Goal: Task Accomplishment & Management: Complete application form

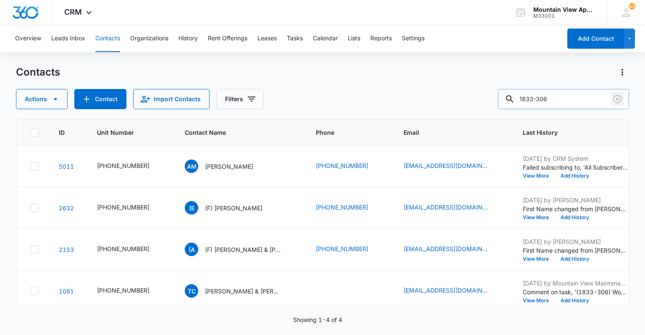
click at [622, 102] on icon "Clear" at bounding box center [618, 99] width 10 height 10
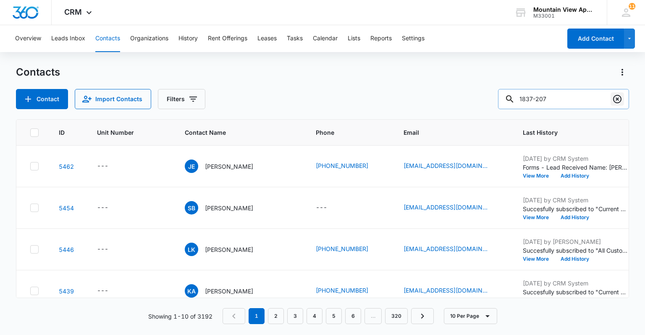
type input "1837-207"
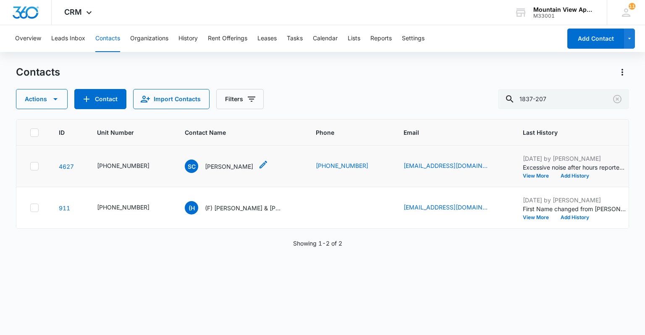
click at [217, 165] on p "[PERSON_NAME]" at bounding box center [229, 166] width 48 height 9
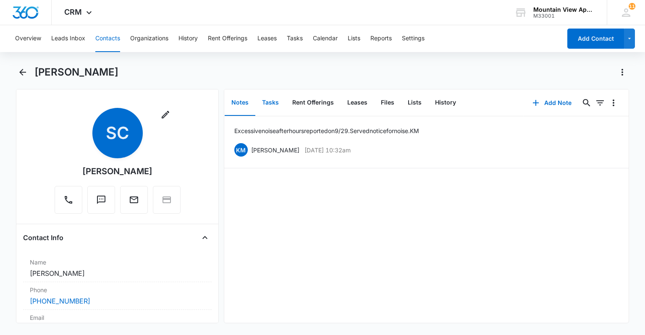
click at [268, 103] on button "Tasks" at bounding box center [270, 103] width 30 height 26
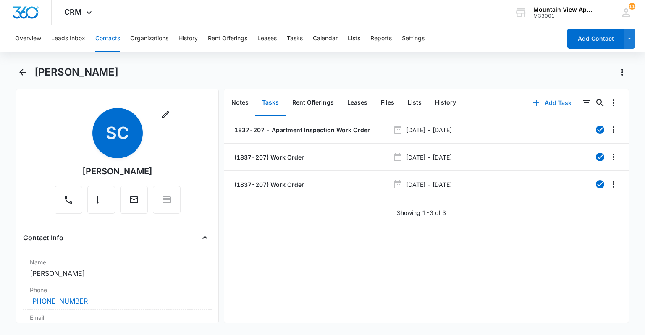
click at [556, 105] on button "Add Task" at bounding box center [552, 103] width 55 height 20
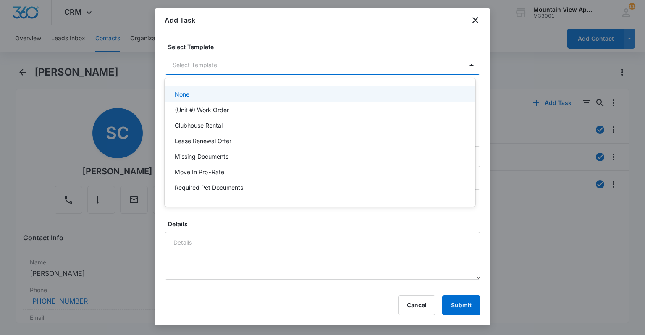
click at [318, 64] on body "CRM Apps Reputation Websites Forms CRM Email Social Content Ads Intelligence Fi…" at bounding box center [322, 167] width 645 height 335
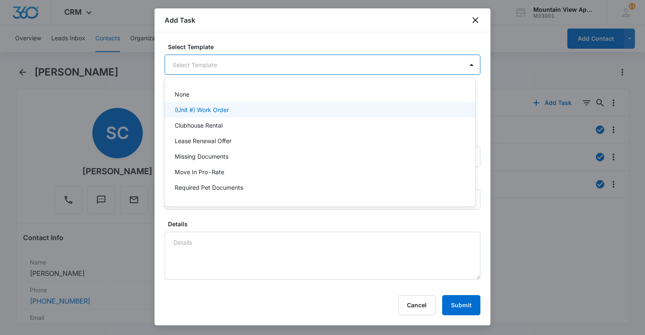
click at [249, 108] on div "(Unit #) Work Order" at bounding box center [319, 109] width 289 height 9
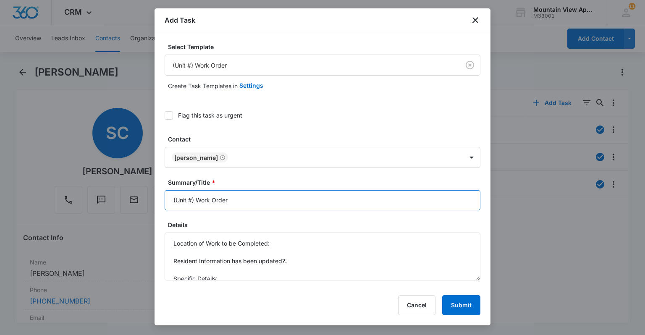
click at [192, 199] on input "(Unit #) Work Order" at bounding box center [323, 200] width 316 height 20
type input "(1837-207) Work Order"
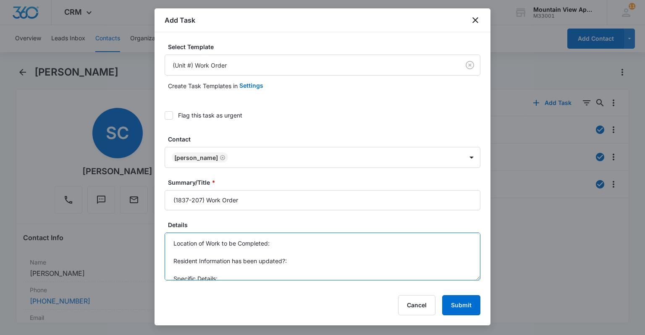
click at [311, 245] on textarea "Location of Work to be Completed: Resident Information has been updated?: Speci…" at bounding box center [323, 257] width 316 height 48
click at [313, 266] on textarea "Location of Work to be Completed: Kitchen. Resident Information has been update…" at bounding box center [323, 257] width 316 height 48
click at [314, 266] on textarea "Location of Work to be Completed: Kitchen. Resident Information has been update…" at bounding box center [323, 257] width 316 height 48
click at [292, 276] on textarea "Location of Work to be Completed: Kitchen. Resident Information has been update…" at bounding box center [323, 257] width 316 height 48
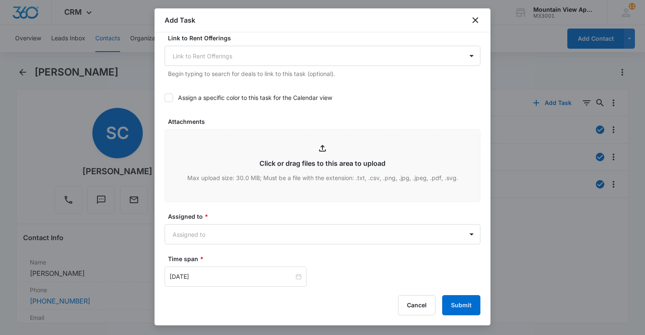
scroll to position [403, 0]
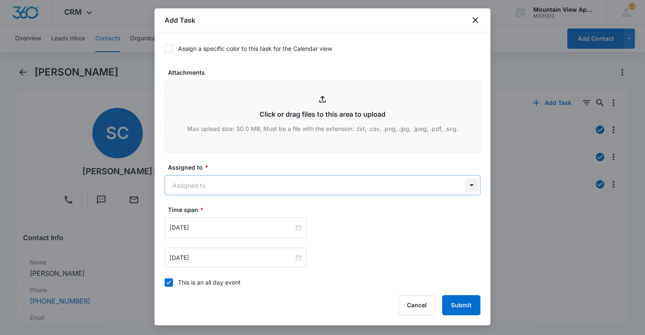
type textarea "Location of Work to be Completed: Kitchen. Resident Information has been update…"
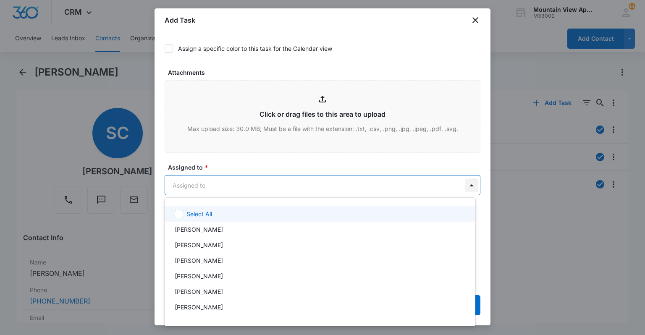
click at [462, 186] on body "CRM Apps Reputation Websites Forms CRM Email Social Content Ads Intelligence Fi…" at bounding box center [322, 167] width 645 height 335
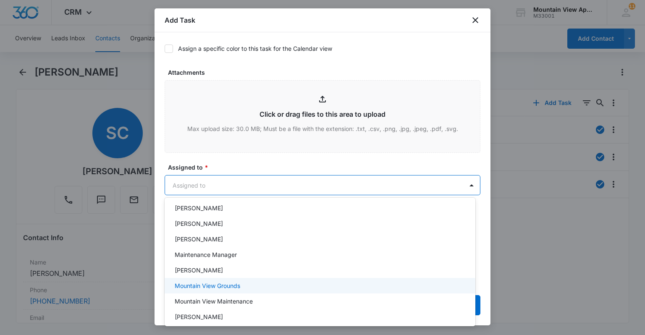
scroll to position [183, 0]
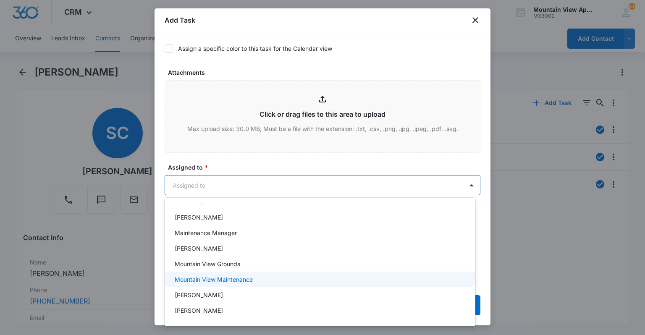
click at [282, 277] on div "Mountain View Maintenance" at bounding box center [319, 279] width 289 height 9
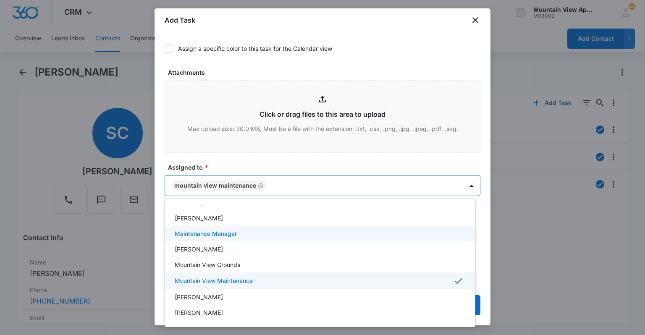
click at [392, 57] on div at bounding box center [322, 167] width 645 height 335
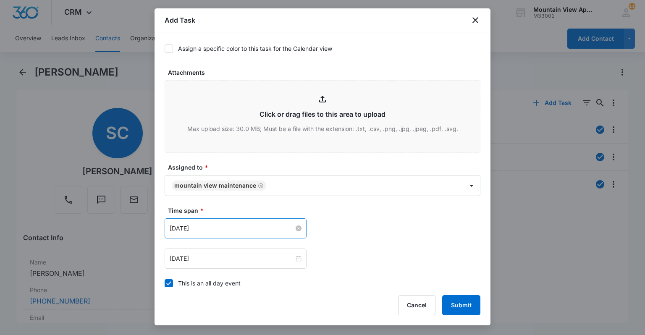
click at [200, 228] on input "[DATE]" at bounding box center [232, 228] width 124 height 9
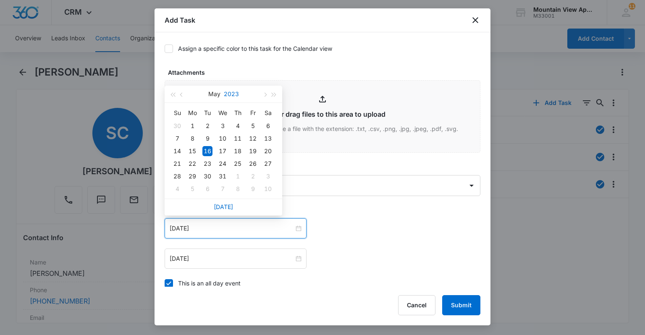
click at [230, 92] on button "2023" at bounding box center [231, 94] width 15 height 17
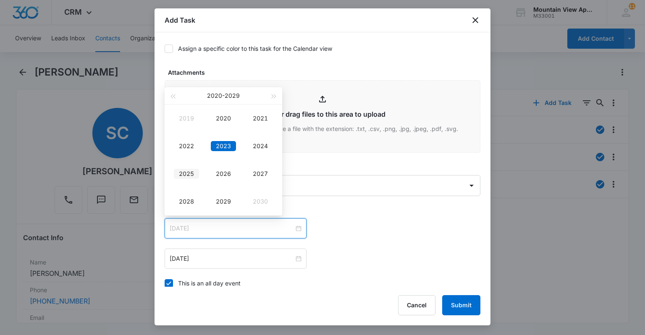
click at [189, 174] on div "2025" at bounding box center [186, 174] width 25 height 10
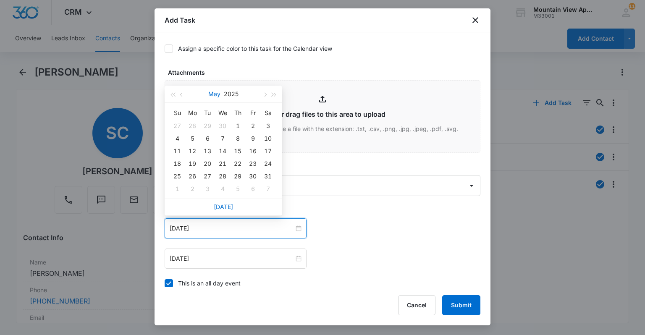
click at [213, 94] on button "May" at bounding box center [214, 94] width 12 height 17
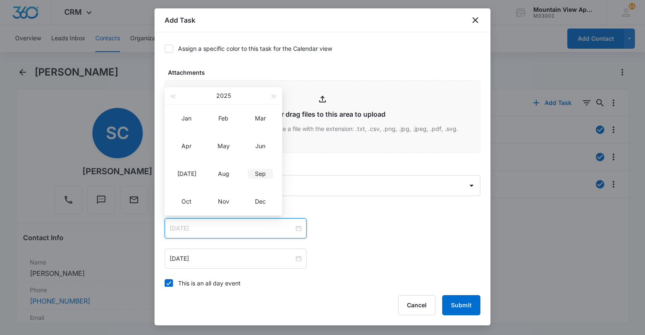
click at [263, 178] on div "Sep" at bounding box center [260, 174] width 25 height 10
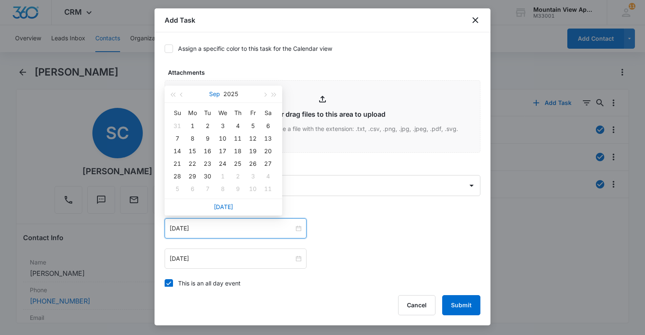
click at [211, 92] on button "Sep" at bounding box center [214, 94] width 11 height 17
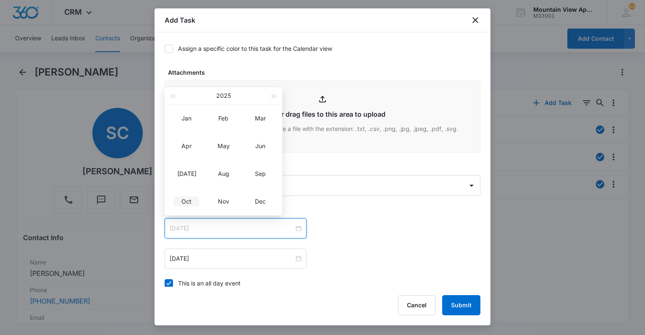
click at [181, 205] on div "Oct" at bounding box center [186, 202] width 25 height 10
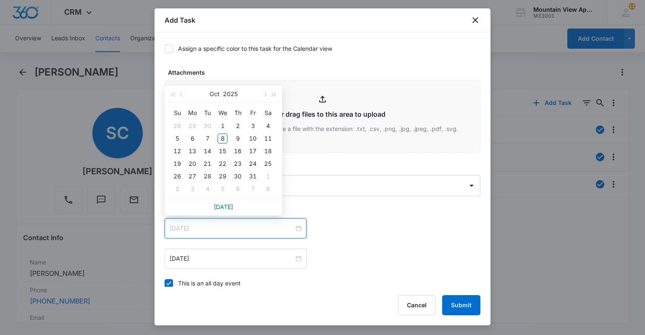
type input "[DATE]"
click at [225, 139] on div "8" at bounding box center [223, 139] width 10 height 10
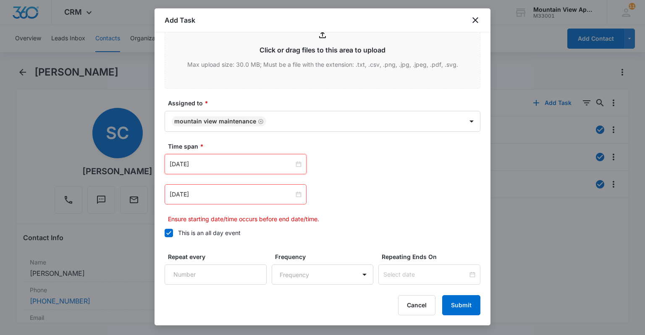
scroll to position [471, 0]
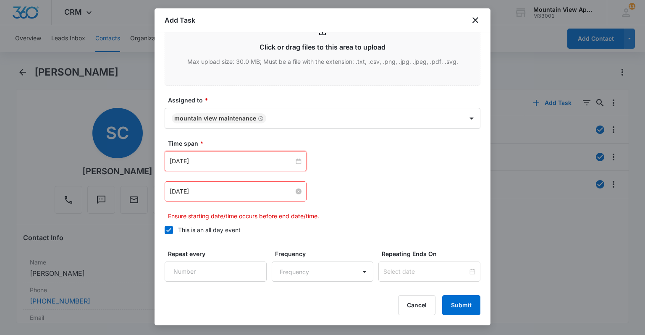
click at [198, 188] on input "[DATE]" at bounding box center [232, 191] width 124 height 9
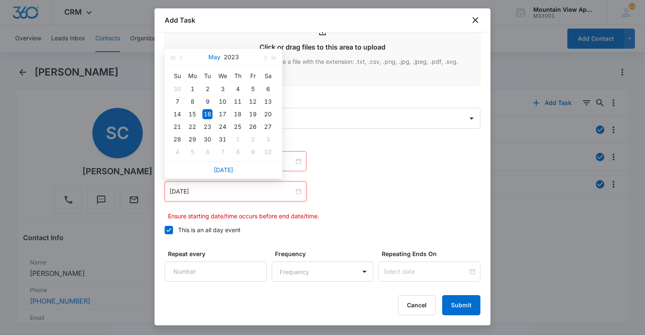
click at [216, 55] on button "May" at bounding box center [214, 57] width 12 height 17
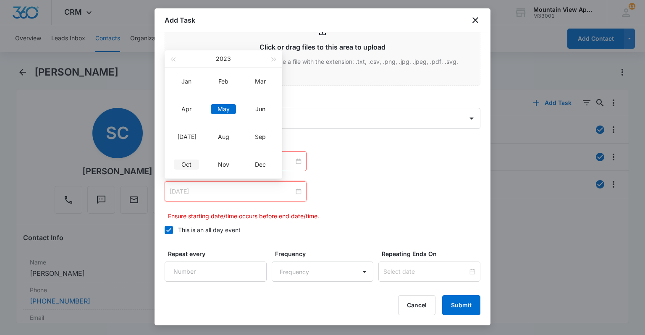
click at [184, 165] on div "Oct" at bounding box center [186, 165] width 25 height 10
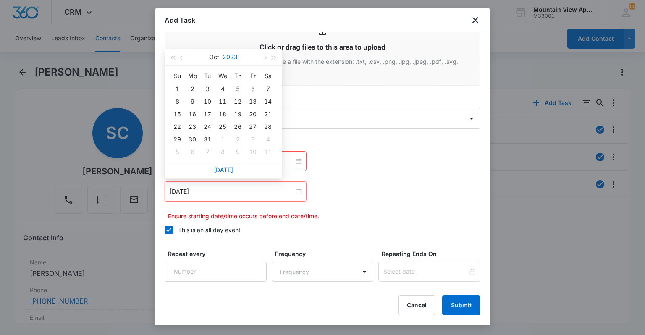
click at [237, 52] on button "2023" at bounding box center [230, 57] width 15 height 17
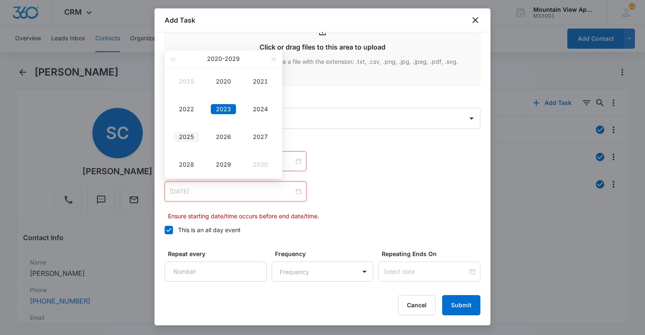
click at [191, 139] on div "2025" at bounding box center [186, 137] width 25 height 10
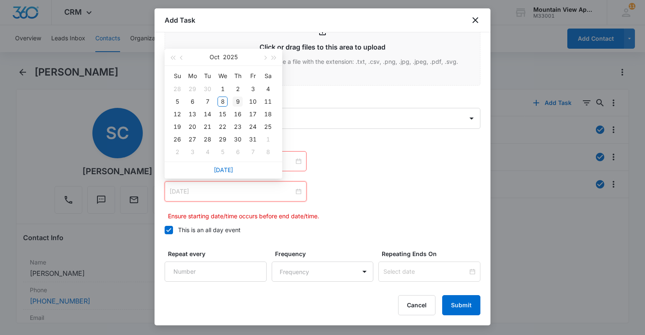
type input "[DATE]"
click at [240, 104] on div "9" at bounding box center [238, 102] width 10 height 10
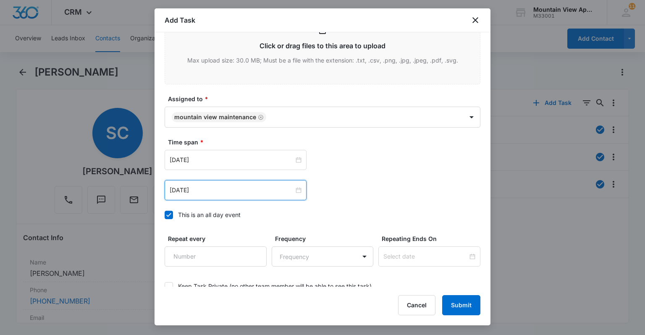
scroll to position [522, 0]
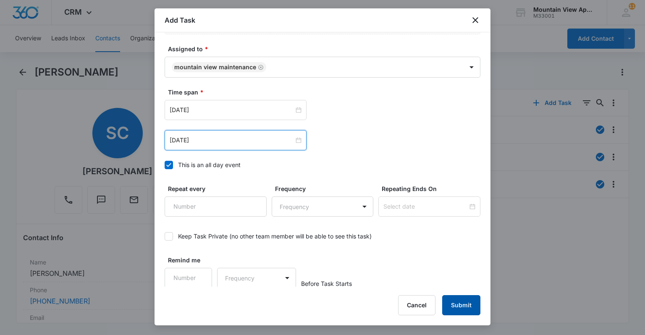
click at [449, 302] on button "Submit" at bounding box center [461, 305] width 38 height 20
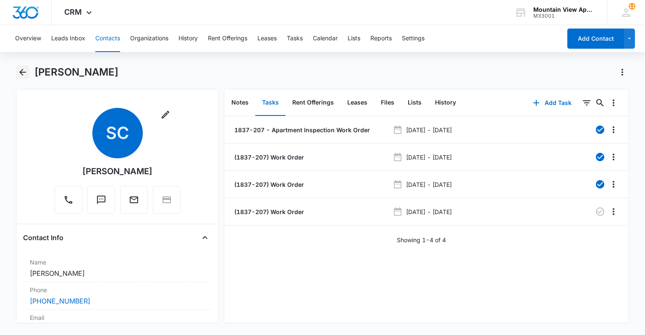
click at [24, 68] on icon "Back" at bounding box center [23, 72] width 10 height 10
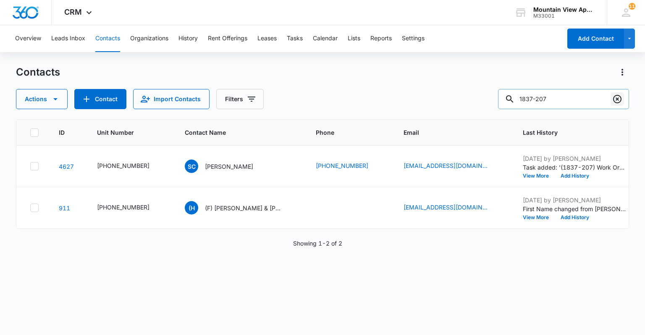
click at [617, 99] on icon "Clear" at bounding box center [617, 99] width 8 height 8
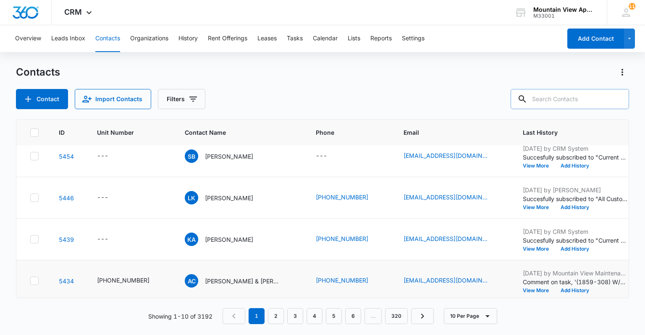
scroll to position [67, 0]
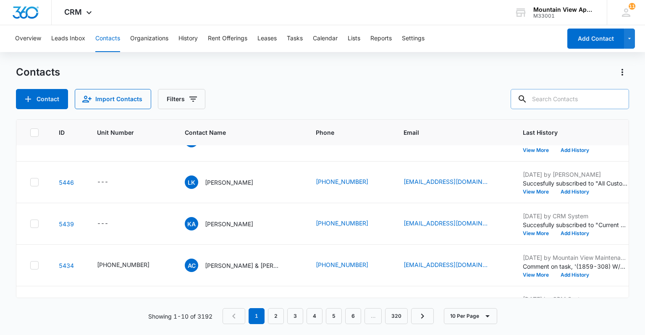
click at [529, 104] on div at bounding box center [522, 99] width 13 height 20
click at [608, 97] on input "text" at bounding box center [570, 99] width 118 height 20
type input "1805-303"
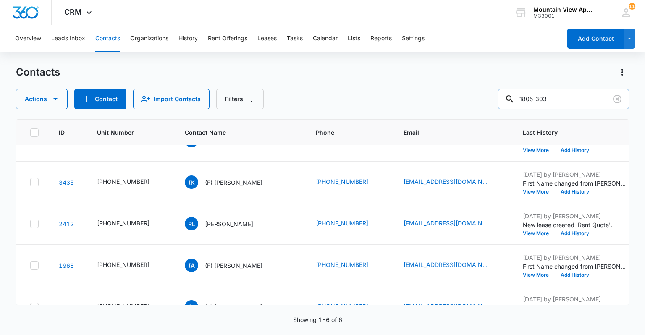
scroll to position [0, 0]
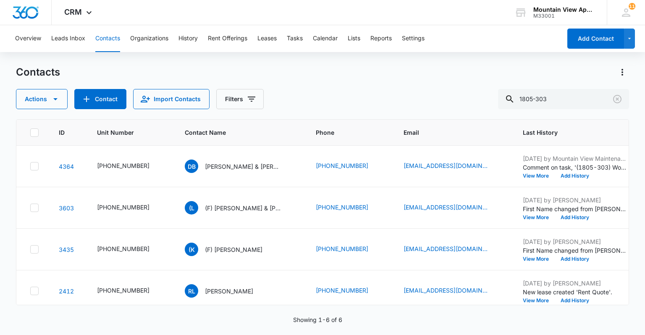
click at [314, 235] on td "[PHONE_NUMBER]" at bounding box center [350, 250] width 88 height 42
click at [154, 275] on td "[PHONE_NUMBER]" at bounding box center [131, 292] width 88 height 42
